Goal: Transaction & Acquisition: Book appointment/travel/reservation

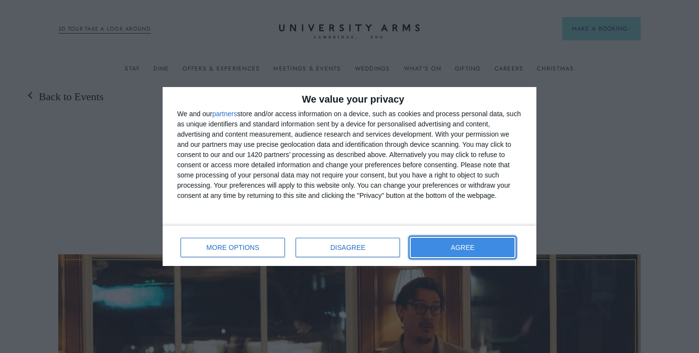
click at [450, 254] on button "AGREE" at bounding box center [463, 246] width 104 height 19
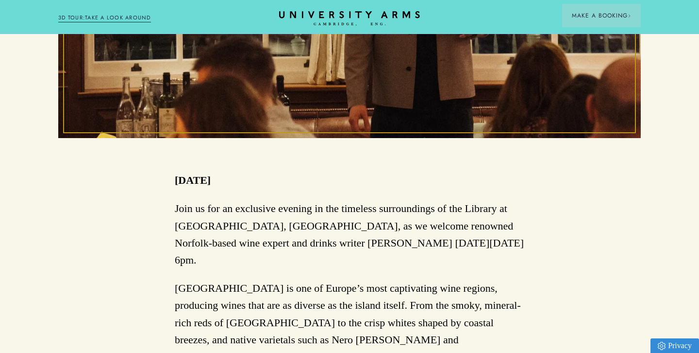
scroll to position [428, 0]
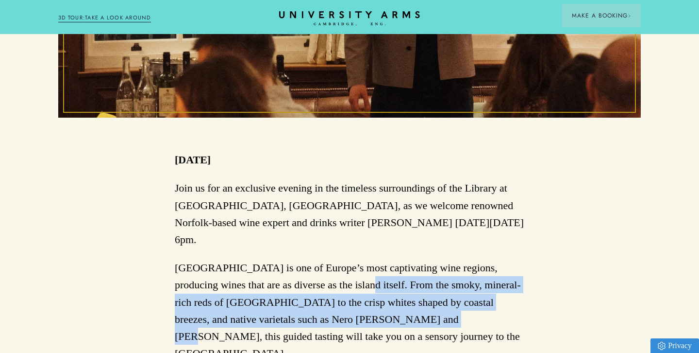
drag, startPoint x: 301, startPoint y: 267, endPoint x: 339, endPoint y: 308, distance: 56.0
click at [339, 308] on p "[GEOGRAPHIC_DATA] is one of Europe’s most captivating wine regions, producing w…" at bounding box center [350, 310] width 350 height 102
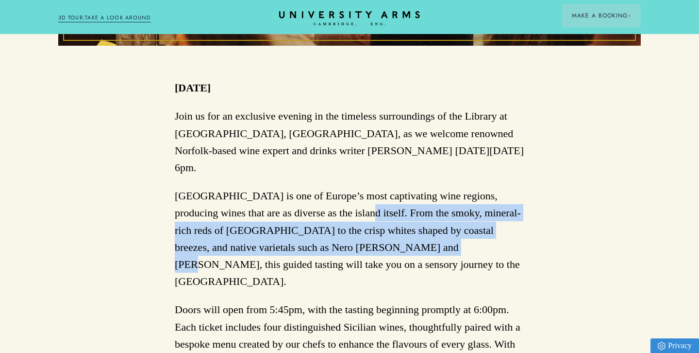
scroll to position [500, 0]
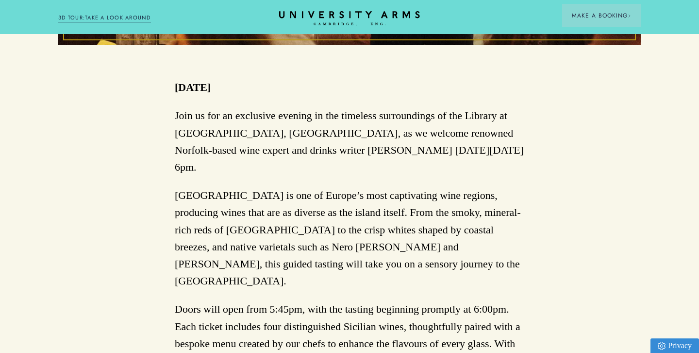
click at [316, 300] on p "Doors will open from 5:45pm, with the tasting beginning promptly at 6:00pm. Eac…" at bounding box center [350, 351] width 350 height 102
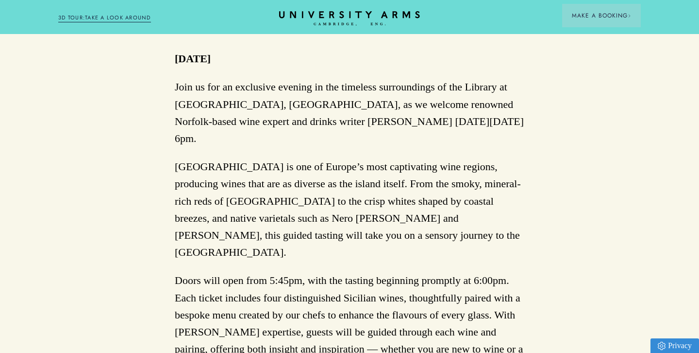
scroll to position [541, 0]
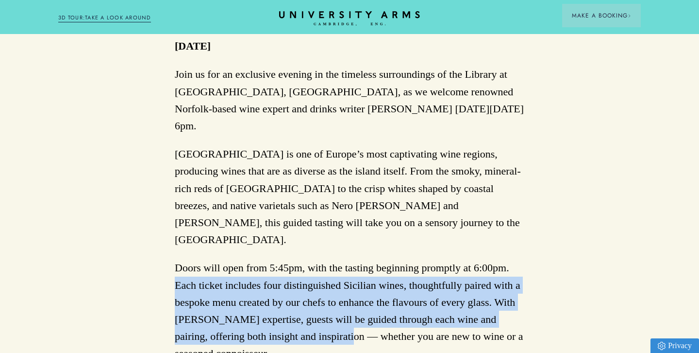
drag, startPoint x: 177, startPoint y: 250, endPoint x: 319, endPoint y: 310, distance: 153.4
click at [319, 310] on p "Doors will open from 5:45pm, with the tasting beginning promptly at 6:00pm. Eac…" at bounding box center [350, 310] width 350 height 102
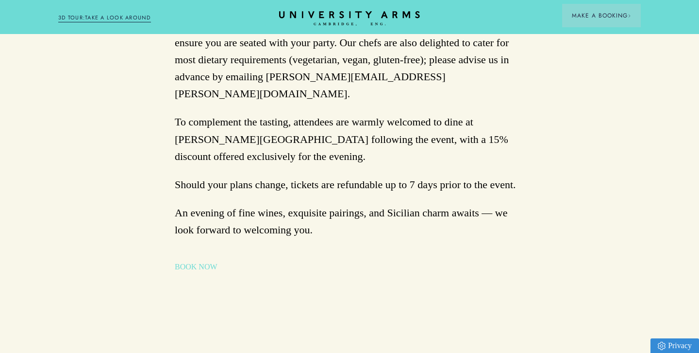
scroll to position [921, 0]
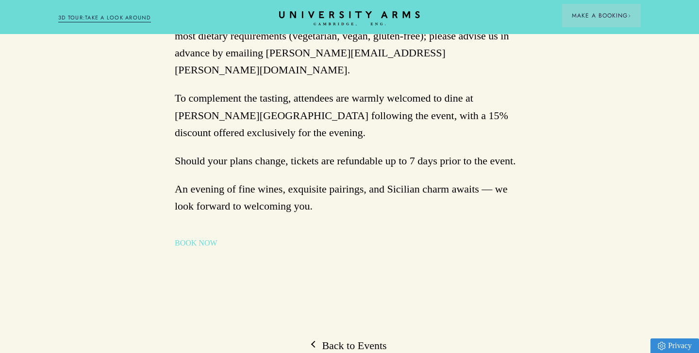
click at [201, 237] on link "BOOK NOW" at bounding box center [196, 243] width 43 height 12
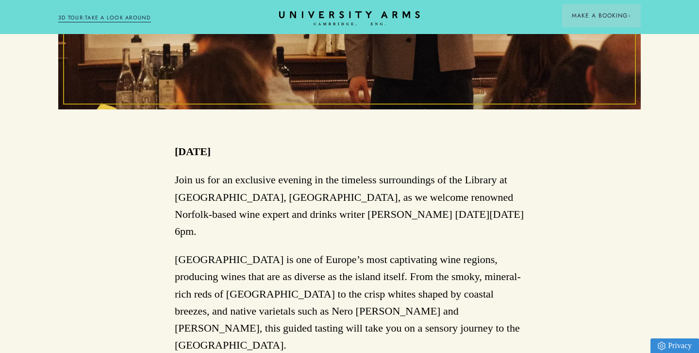
scroll to position [434, 0]
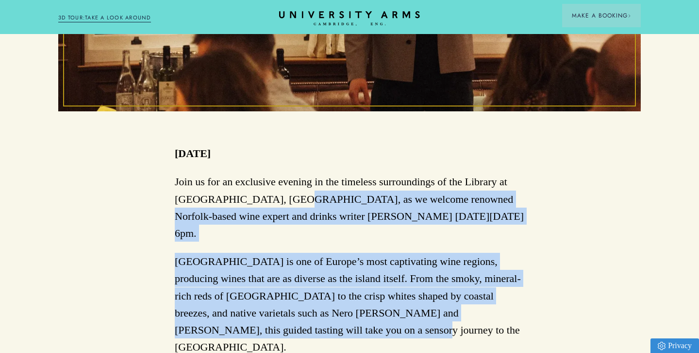
drag, startPoint x: 280, startPoint y: 198, endPoint x: 449, endPoint y: 308, distance: 201.8
click at [449, 308] on p "[GEOGRAPHIC_DATA] is one of Europe’s most captivating wine regions, producing w…" at bounding box center [350, 304] width 350 height 102
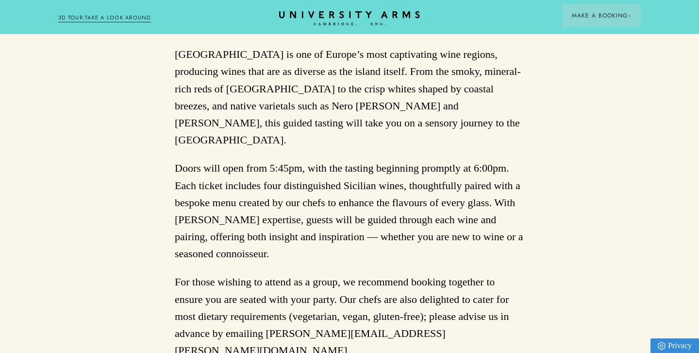
scroll to position [642, 0]
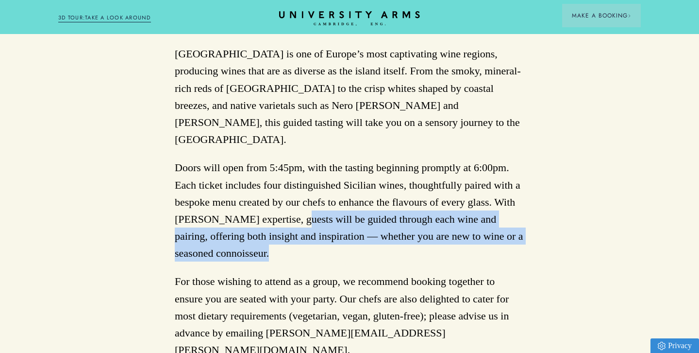
drag, startPoint x: 275, startPoint y: 185, endPoint x: 299, endPoint y: 216, distance: 38.8
click at [299, 216] on p "Doors will open from 5:45pm, with the tasting beginning promptly at 6:00pm. Eac…" at bounding box center [350, 210] width 350 height 102
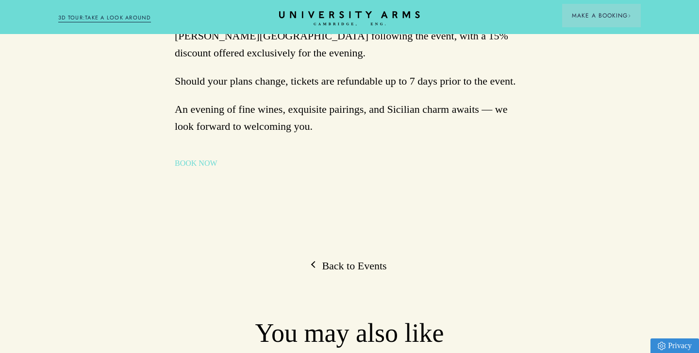
scroll to position [1000, 0]
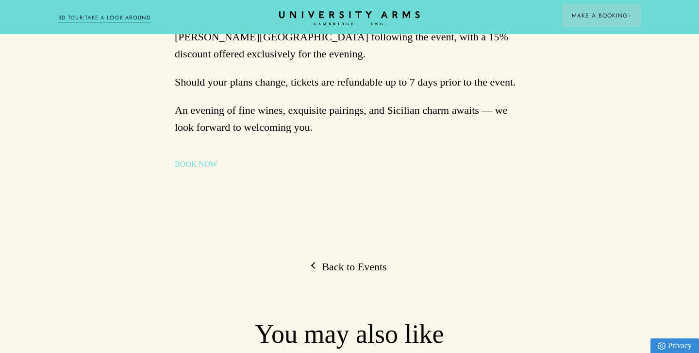
click at [197, 158] on link "BOOK NOW" at bounding box center [196, 164] width 43 height 12
